Goal: Transaction & Acquisition: Purchase product/service

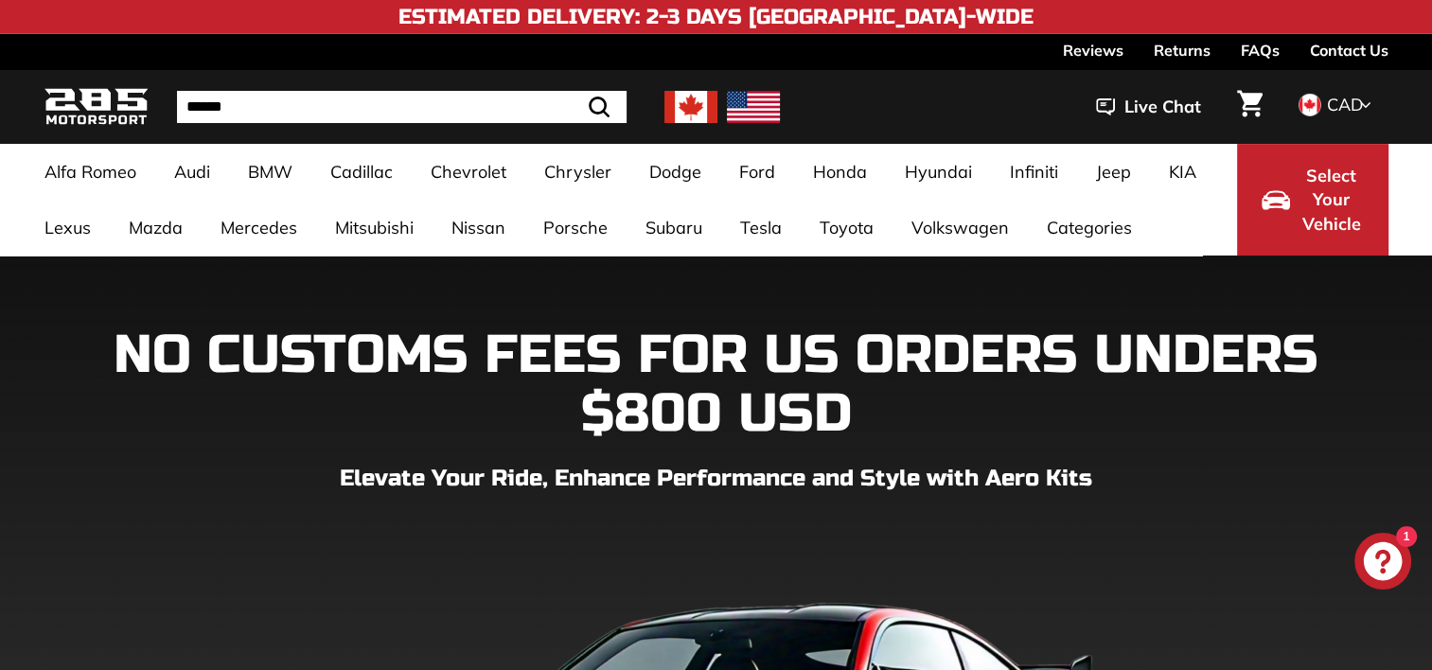
click at [398, 294] on link "A5-S5-RS5 8T [[DATE]-[DATE]] & Facelift [[DATE]-[DATE]]" at bounding box center [431, 285] width 223 height 53
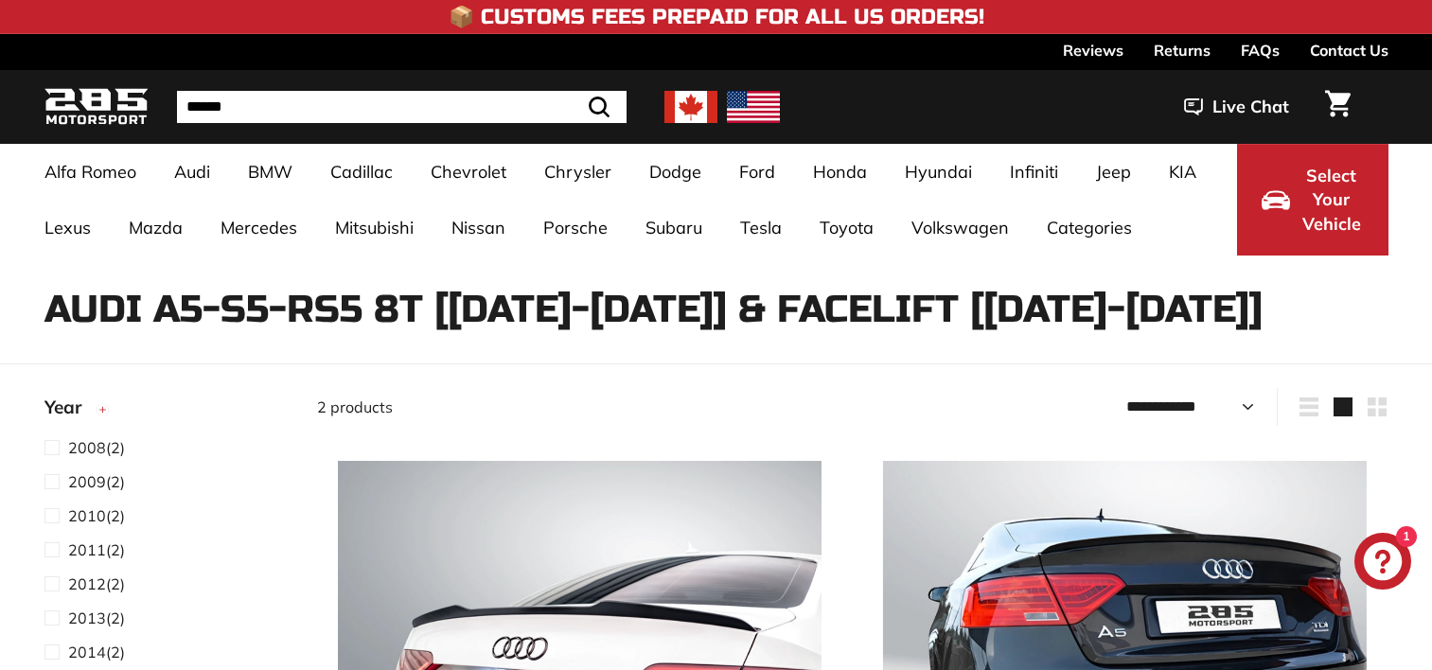
select select "**********"
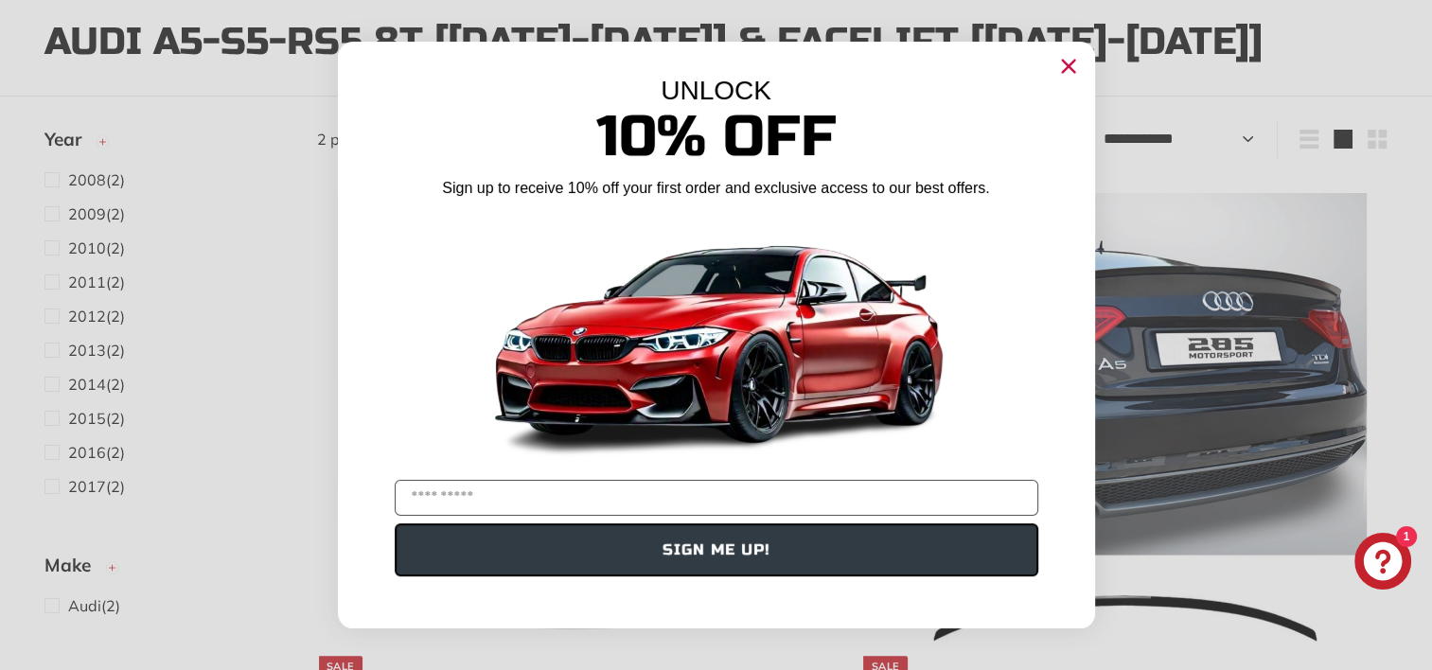
scroll to position [242, 0]
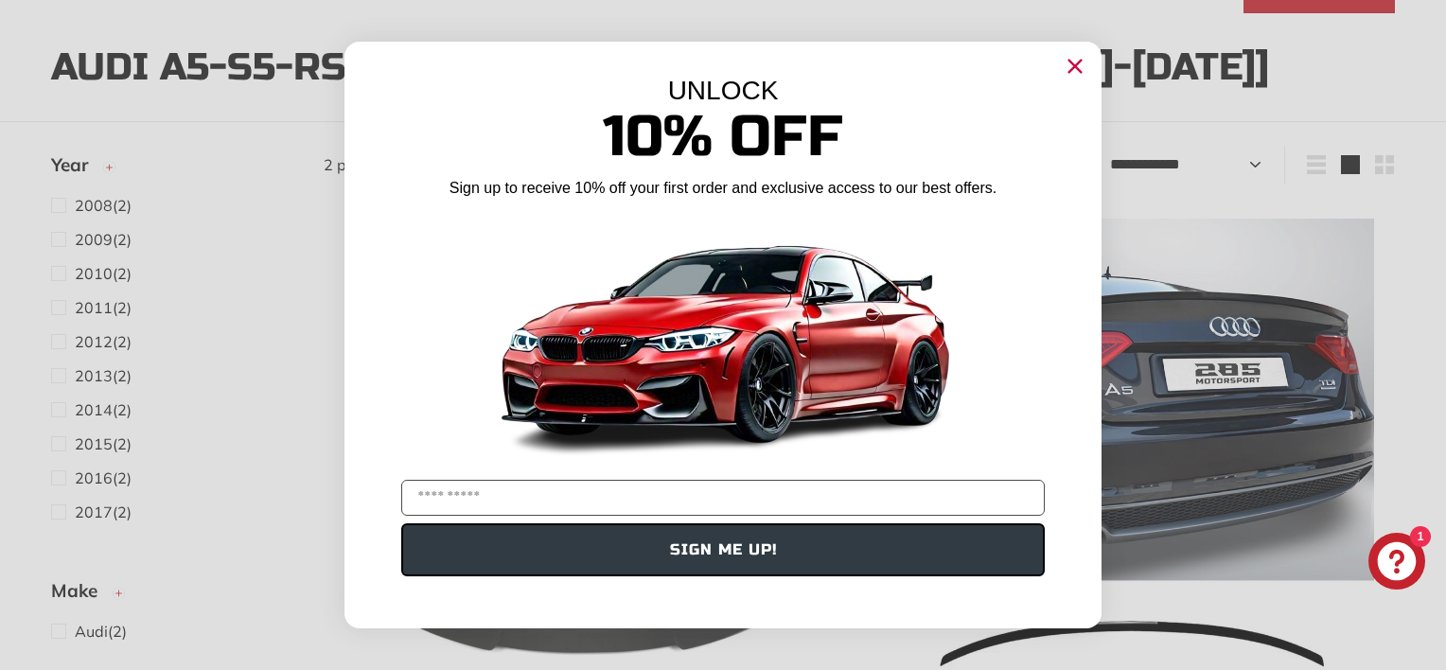
click at [1074, 67] on icon "Close dialog" at bounding box center [1076, 67] width 12 height 12
